Goal: Task Accomplishment & Management: Use online tool/utility

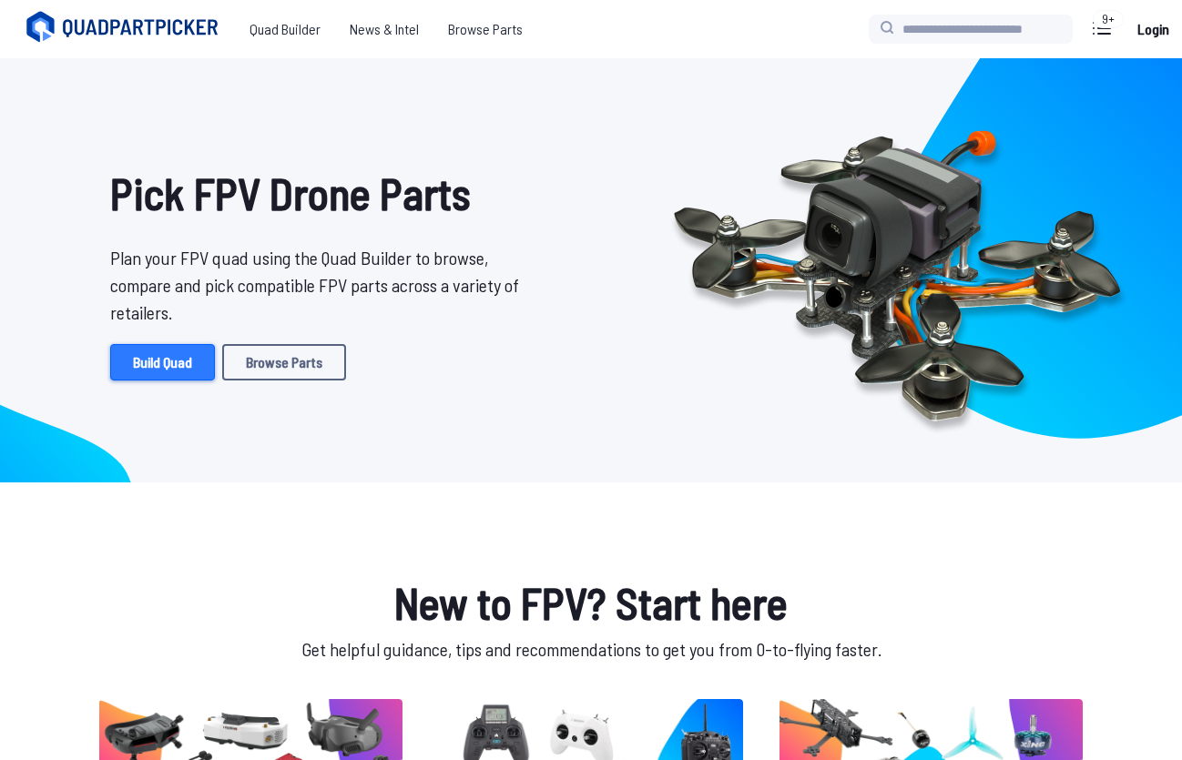
click at [175, 364] on link "Build Quad" at bounding box center [162, 362] width 105 height 36
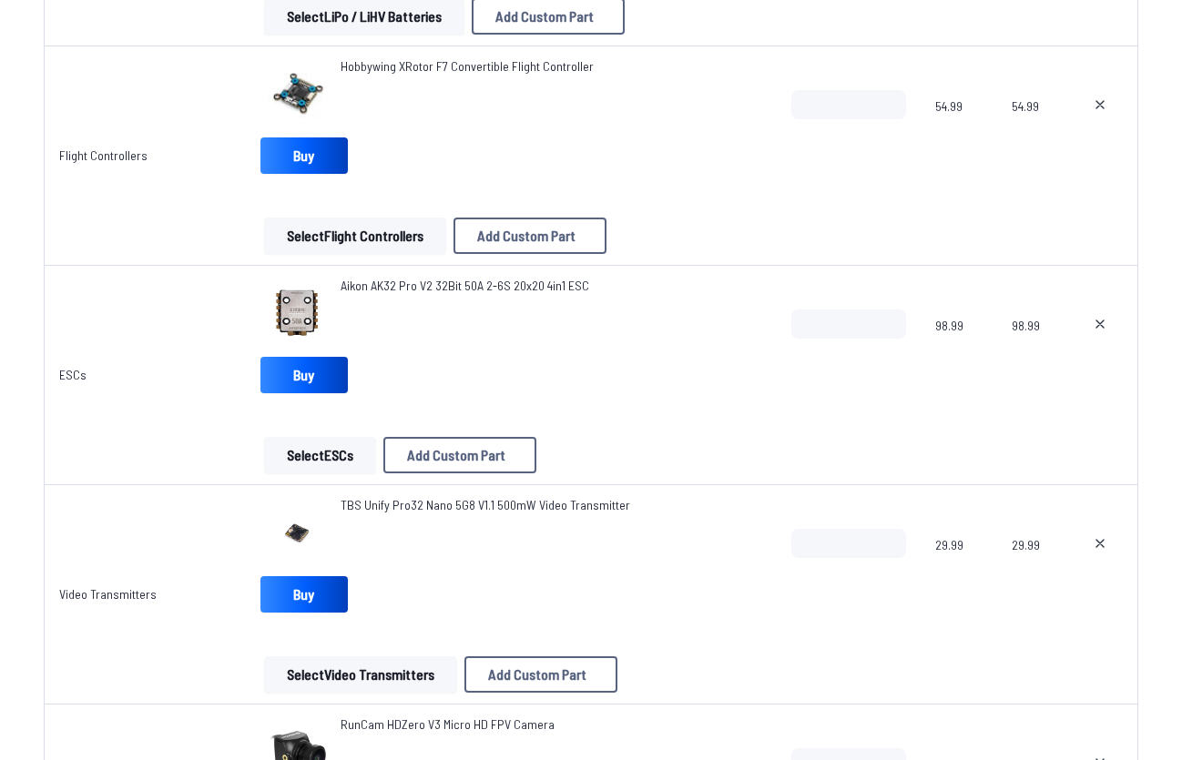
scroll to position [1110, 0]
click at [310, 451] on button "Select ESCs" at bounding box center [320, 454] width 112 height 36
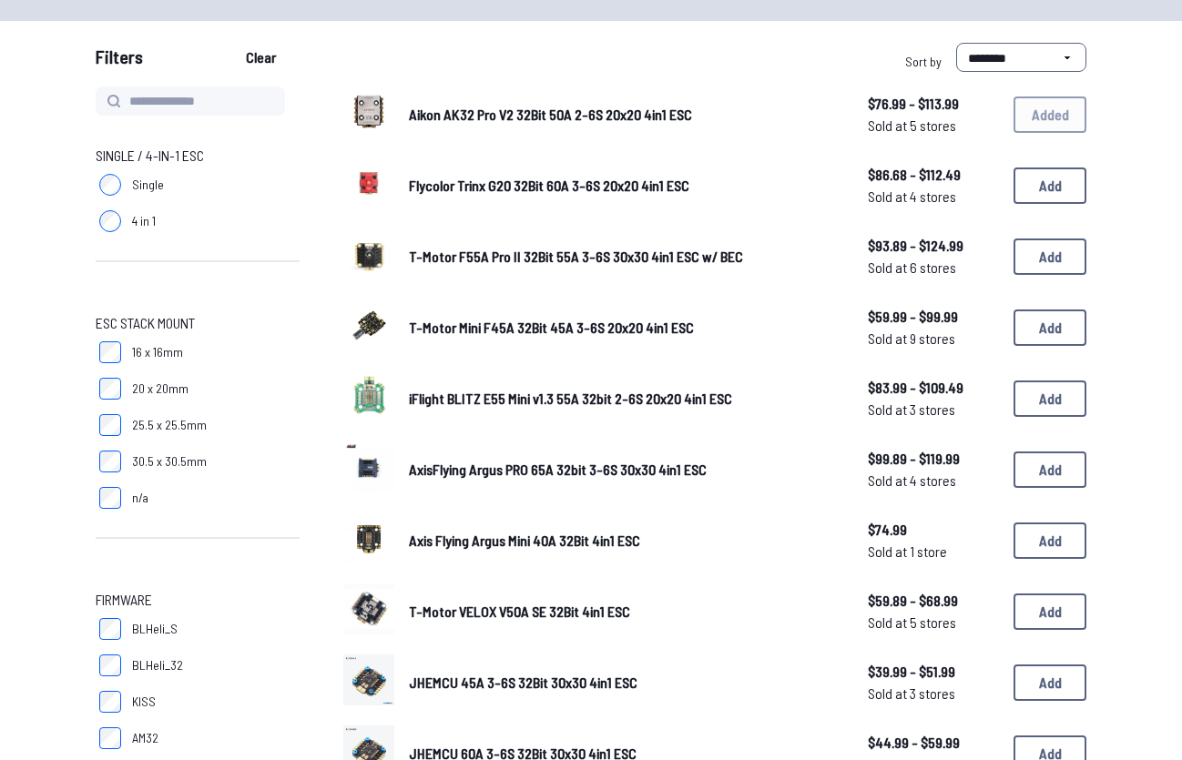
scroll to position [149, 0]
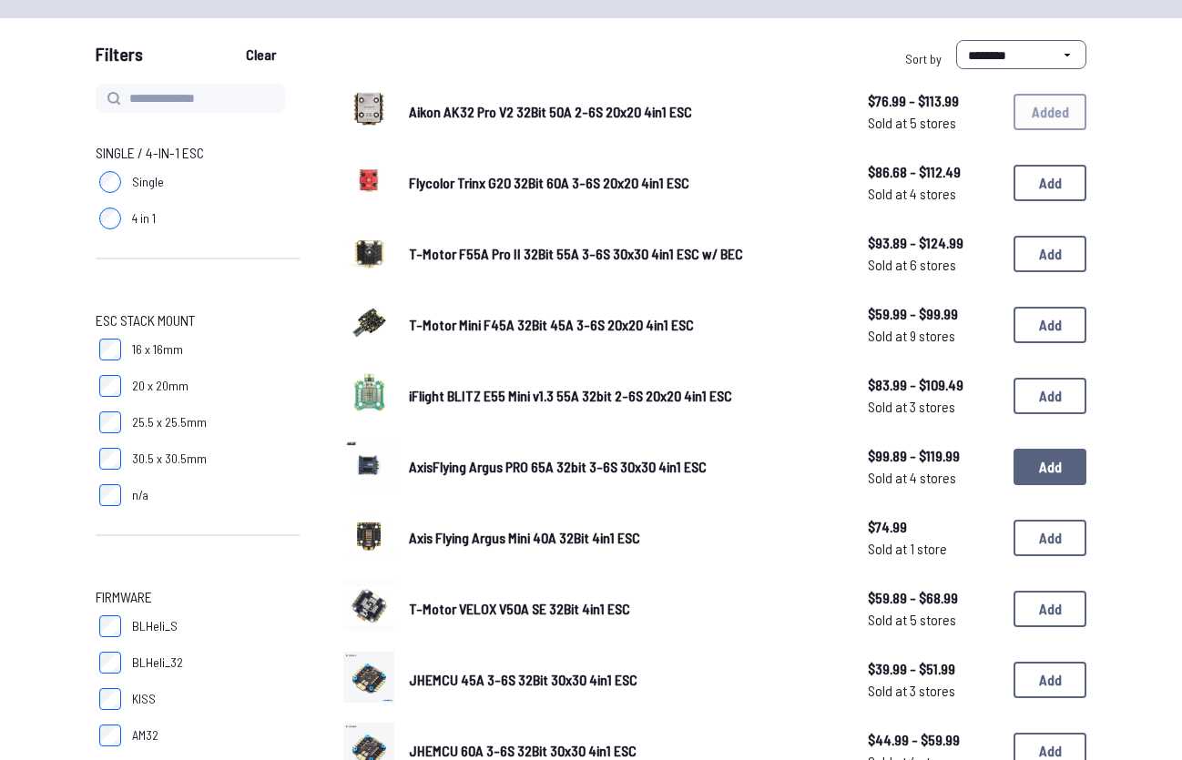
click at [1028, 467] on button "Add" at bounding box center [1050, 467] width 73 height 36
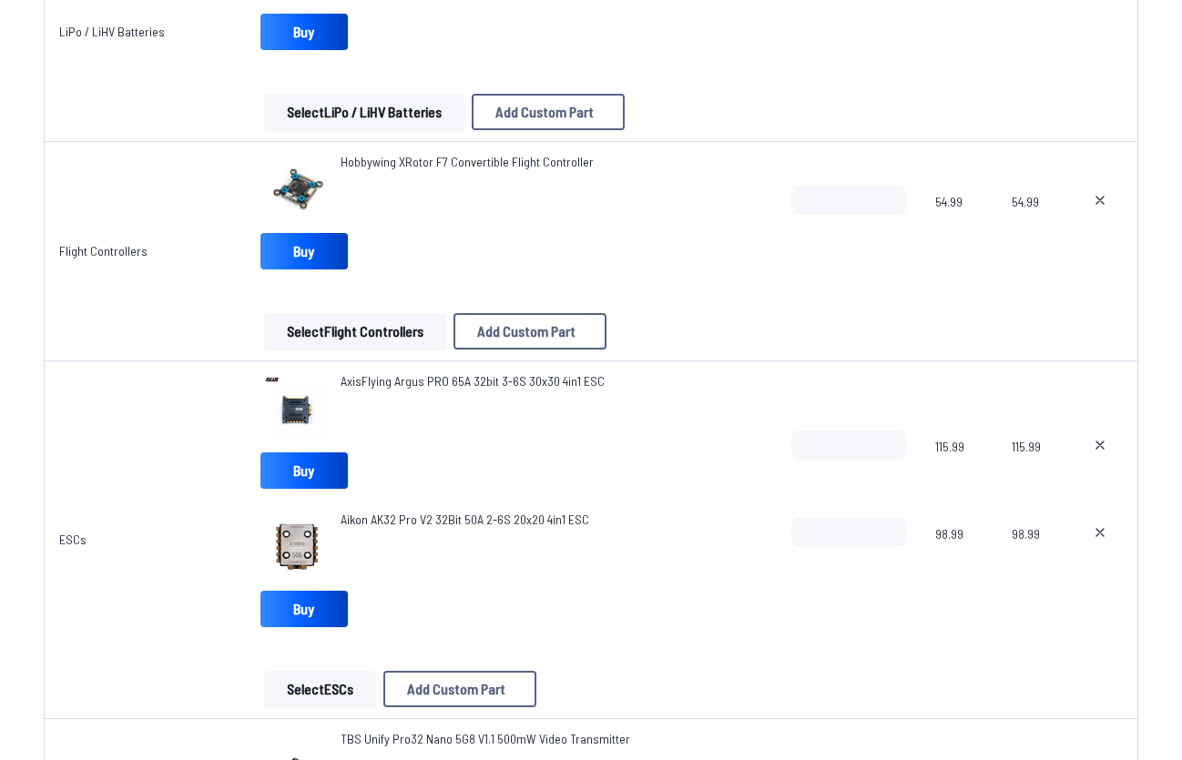
scroll to position [1025, 0]
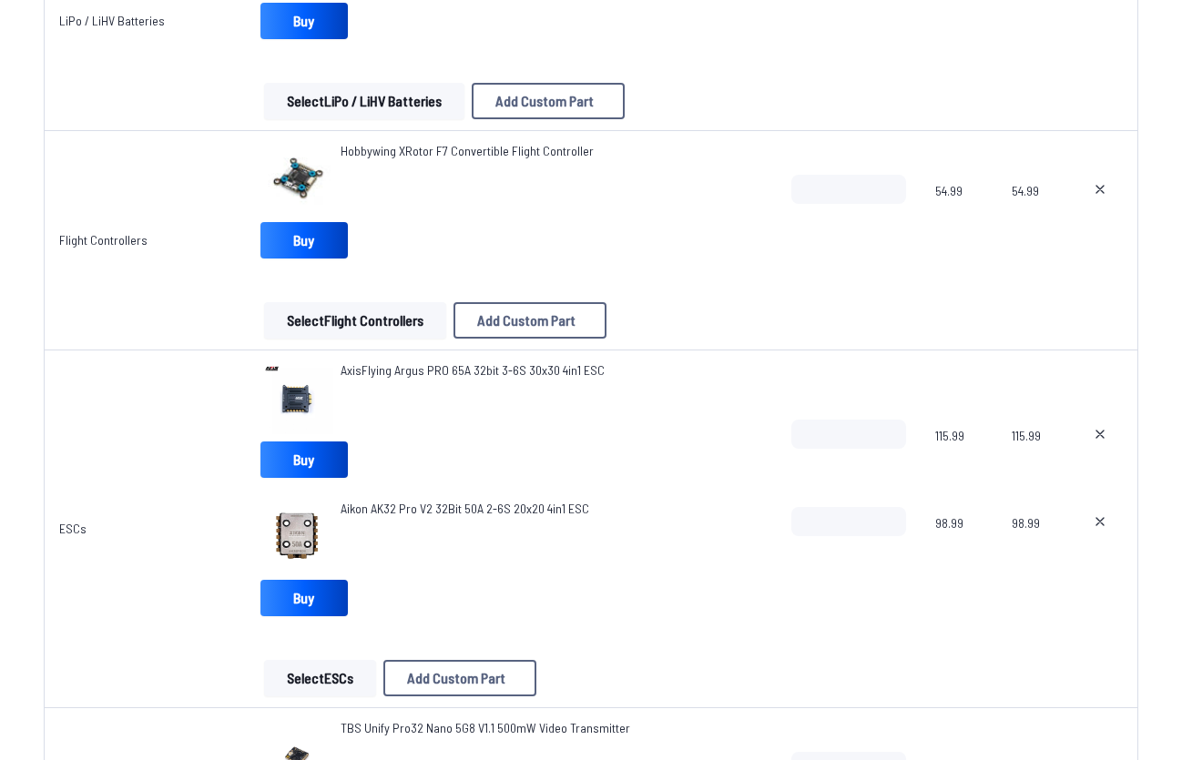
click at [1097, 520] on icon at bounding box center [1100, 522] width 15 height 15
type textarea "**********"
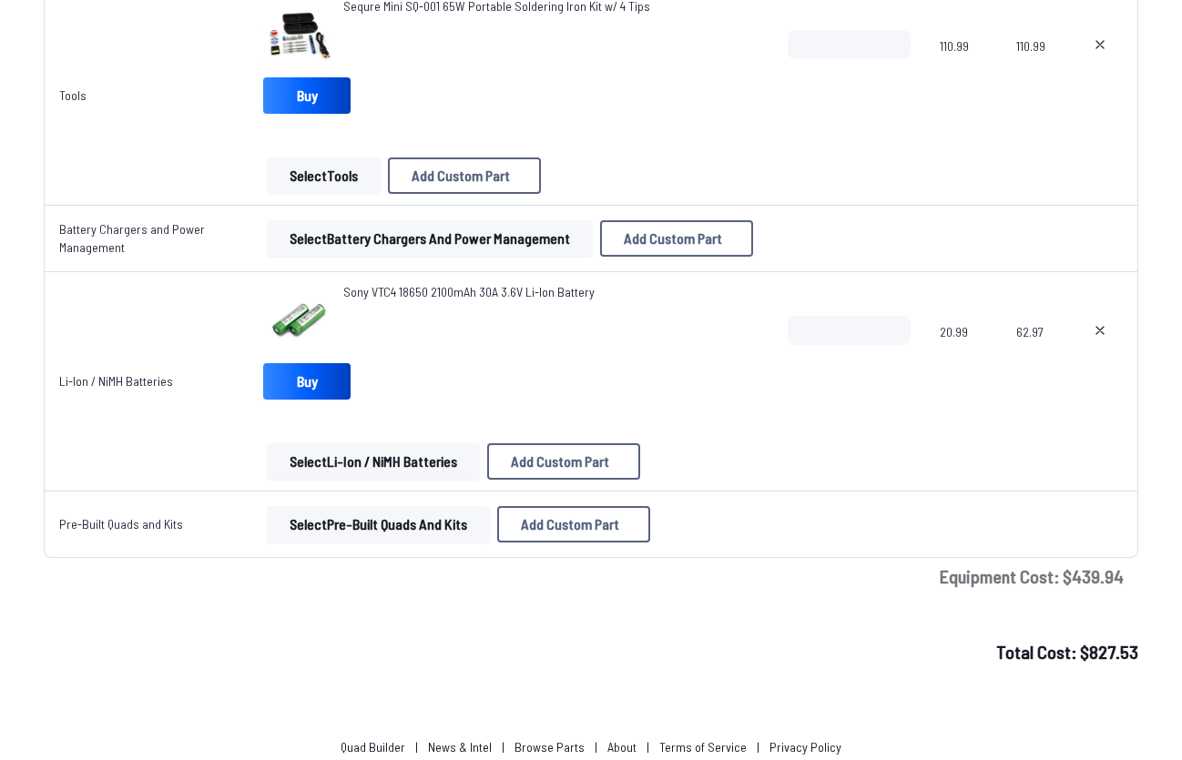
scroll to position [3842, 0]
